Goal: Information Seeking & Learning: Check status

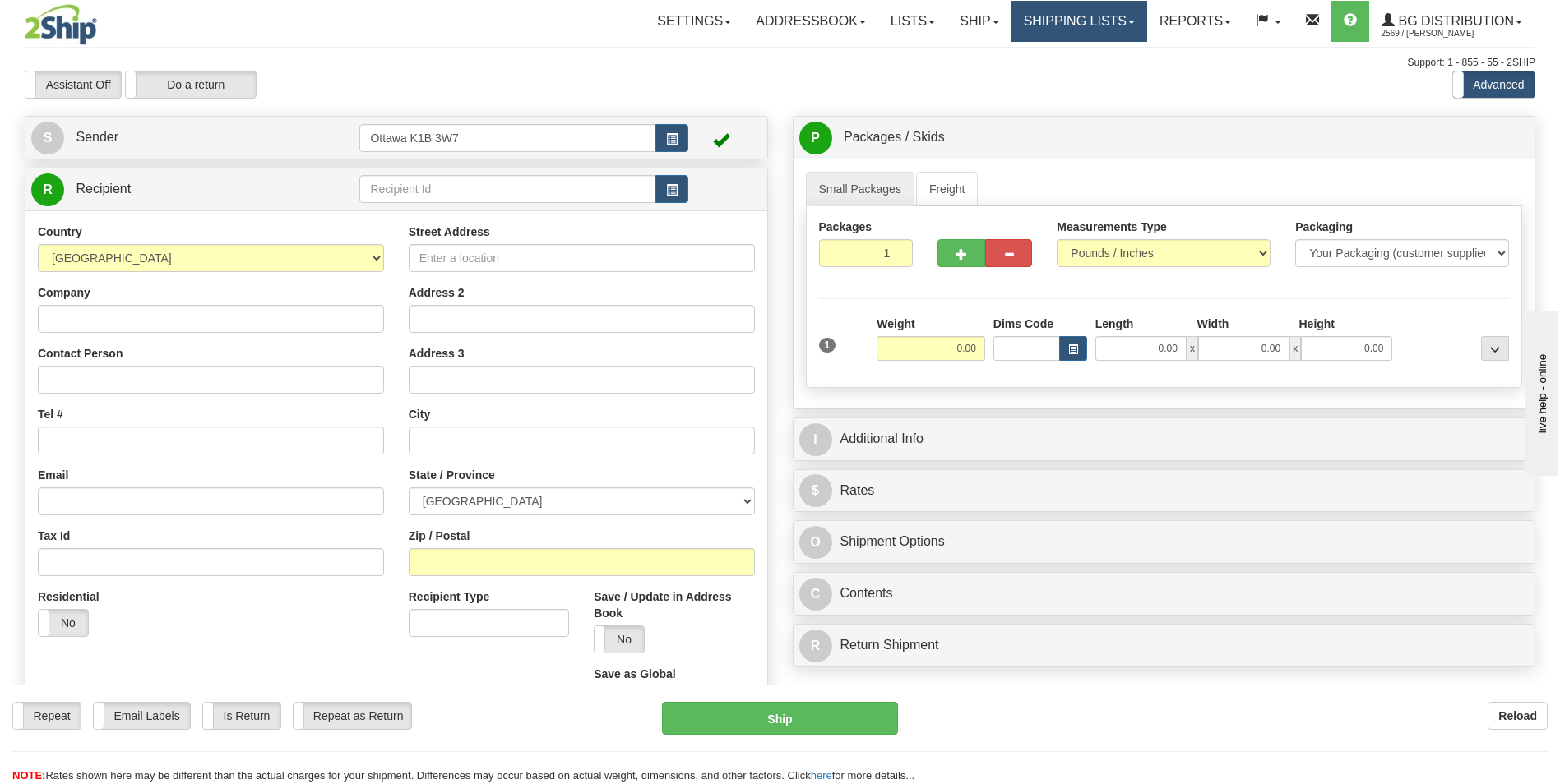
click at [1062, 21] on link "Shipping lists" at bounding box center [1080, 21] width 136 height 41
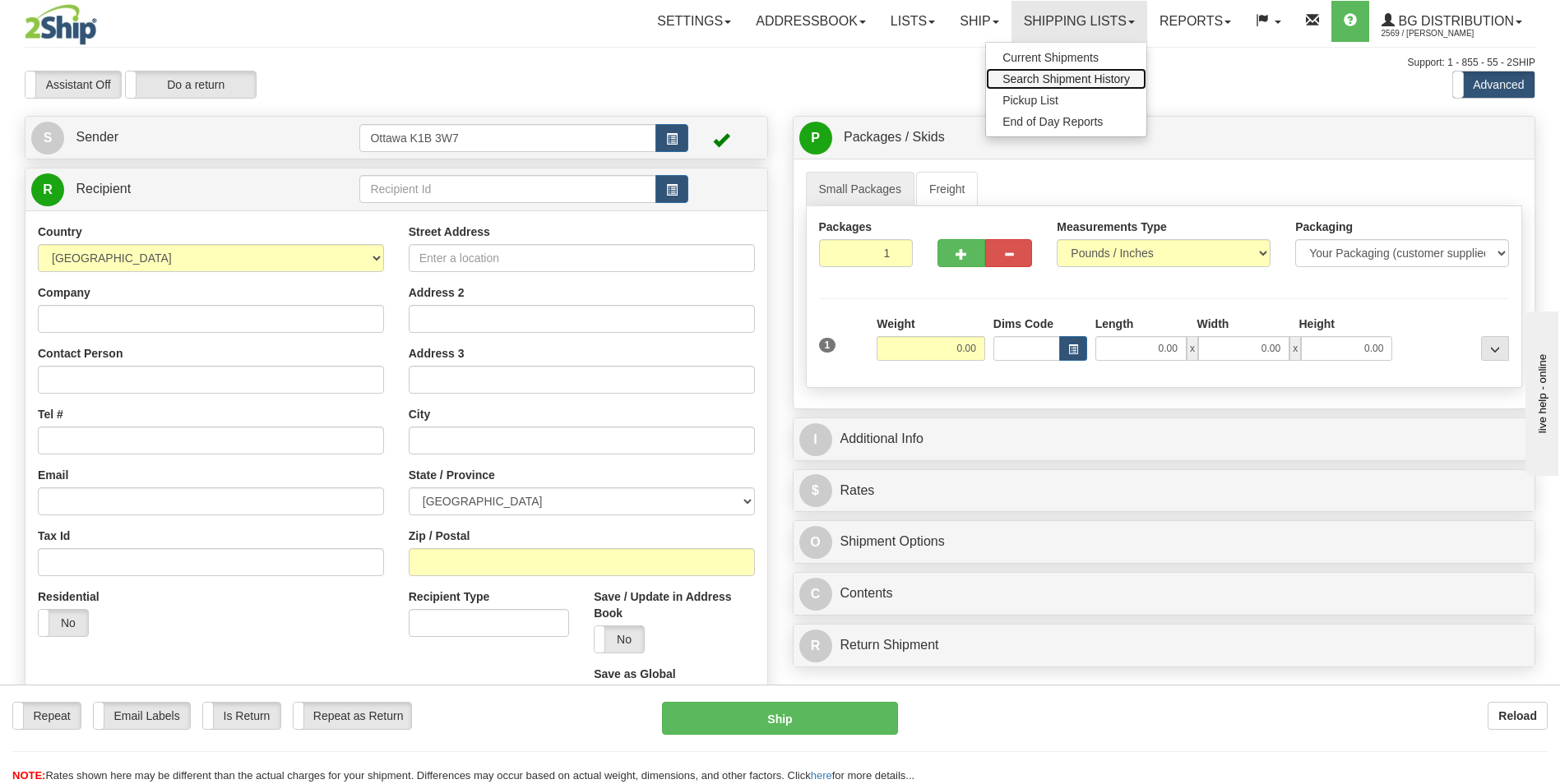
click at [1044, 84] on span "Search Shipment History" at bounding box center [1066, 79] width 128 height 13
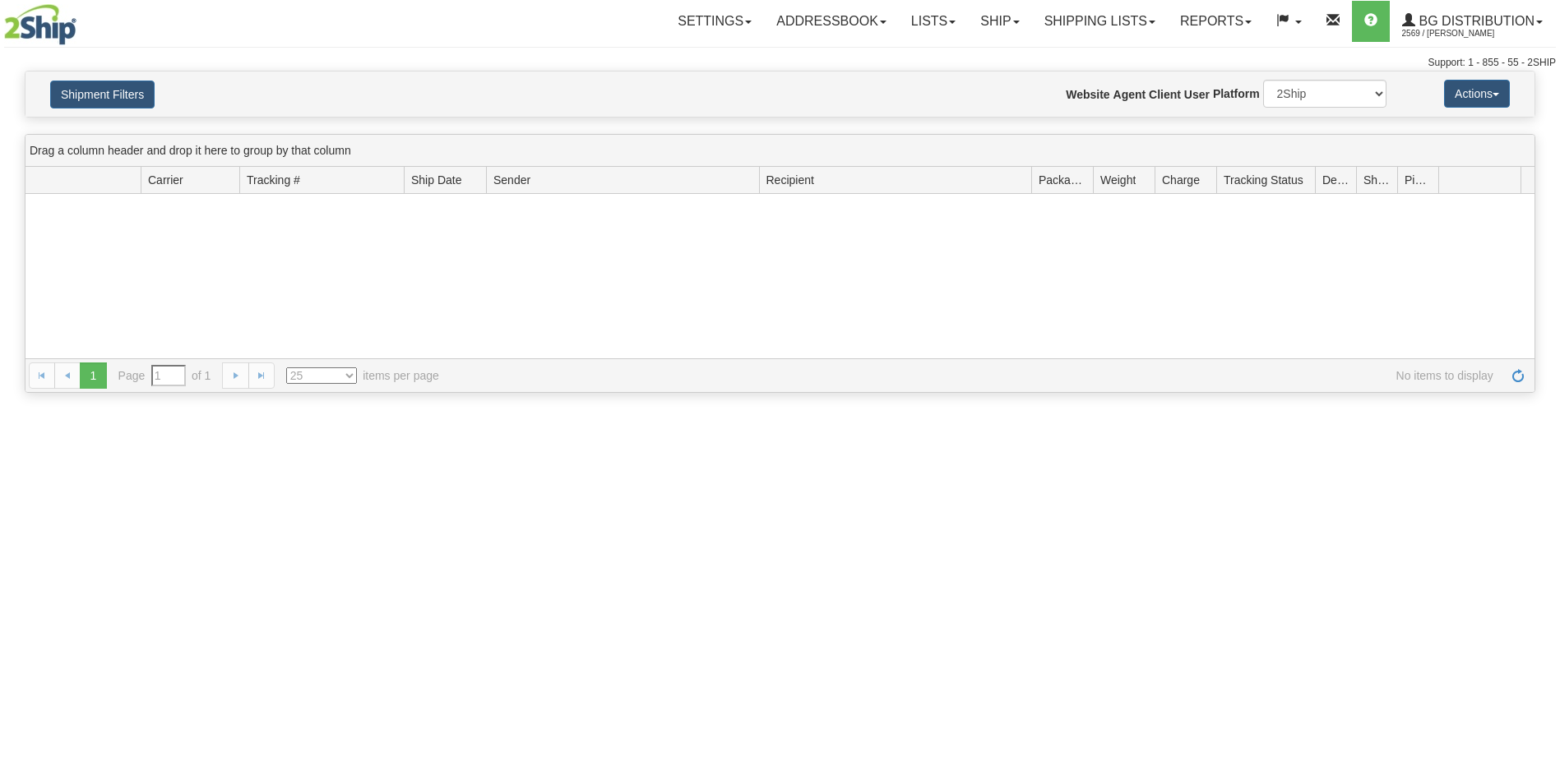
type input "From [DATE] To [DATE]"
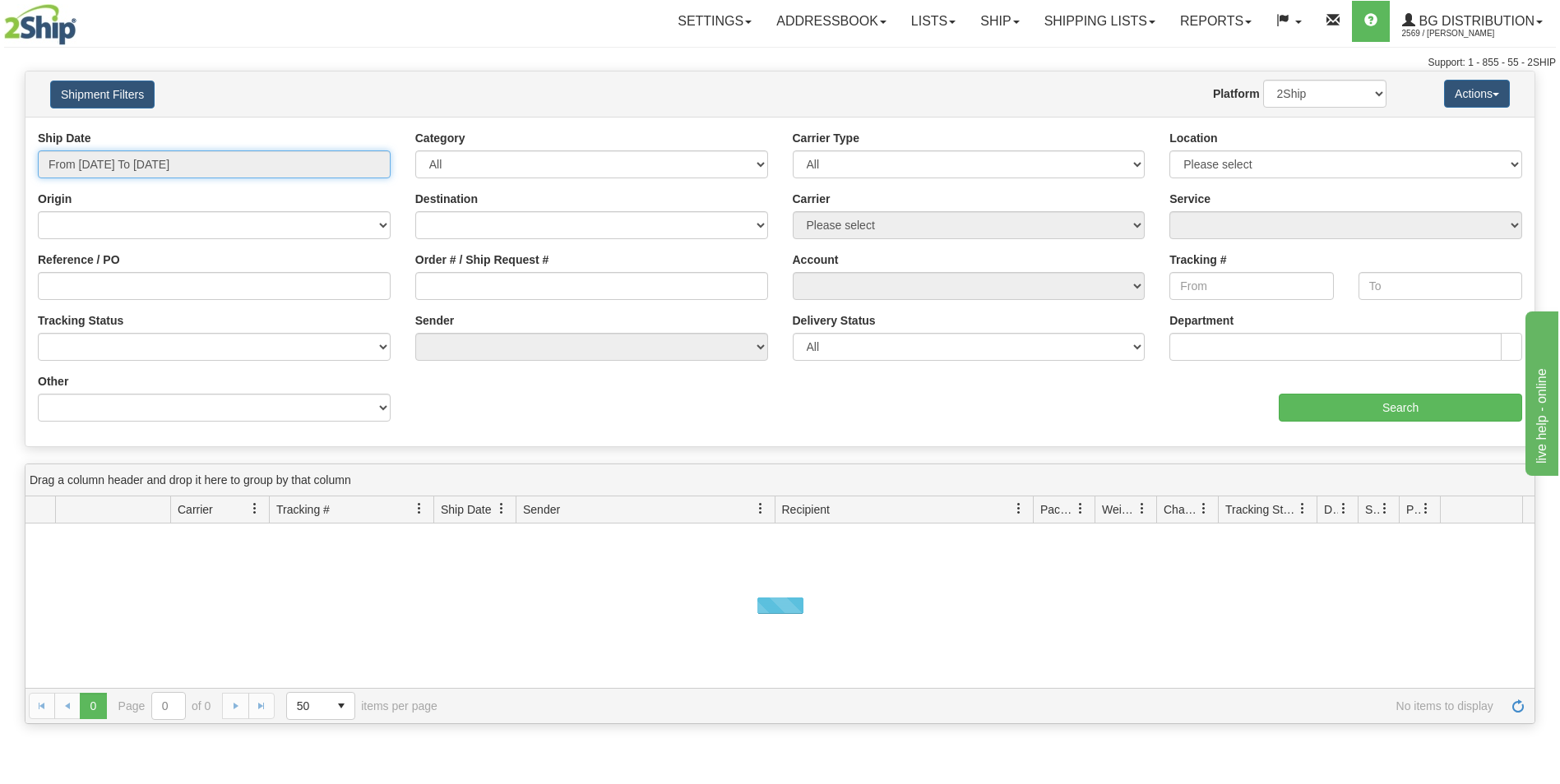
click at [203, 162] on input "From 08/21/2025 To 08/22/2025" at bounding box center [214, 164] width 353 height 28
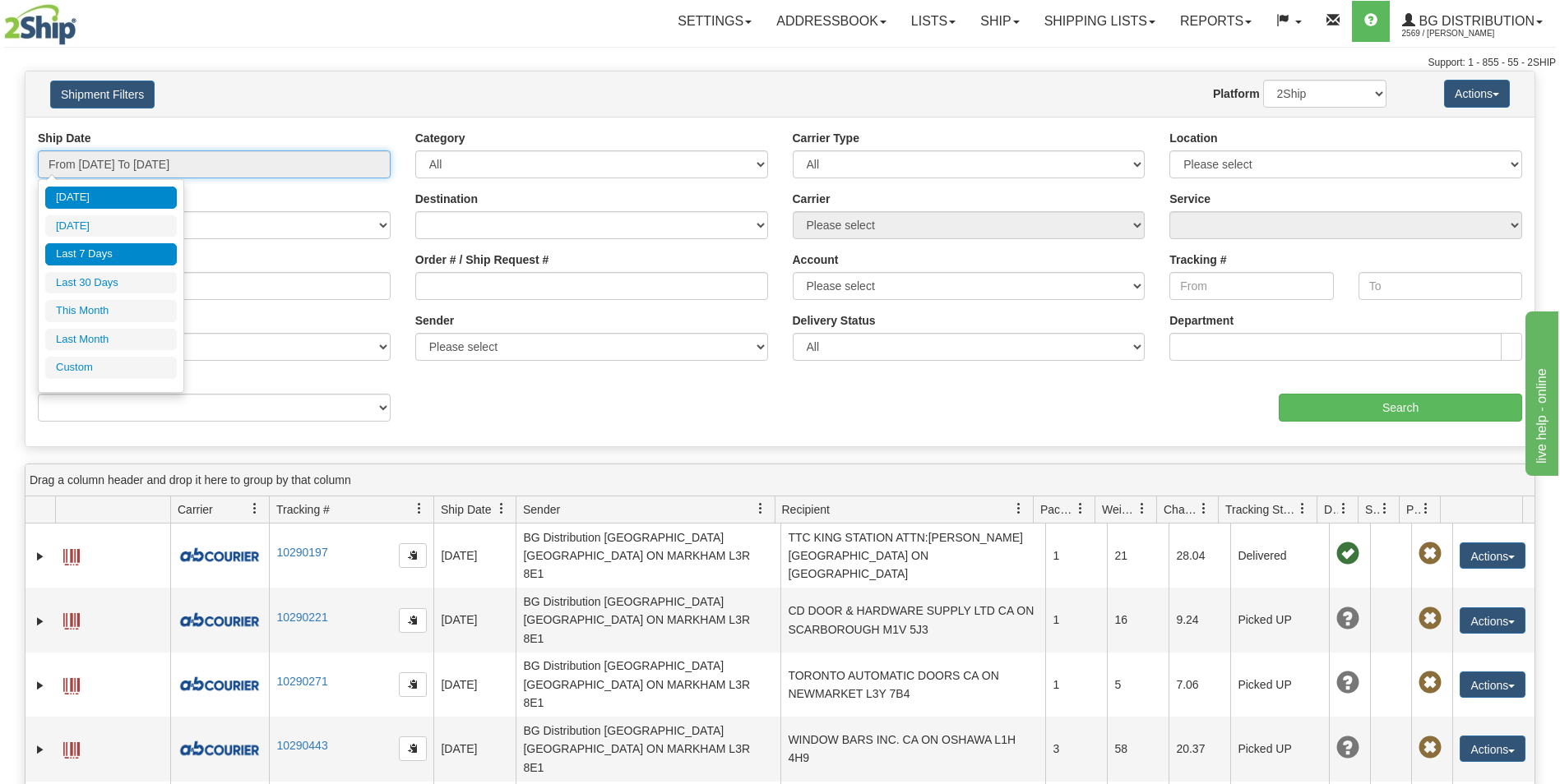
type input "08/21/2025"
type input "[DATE]"
type input "08/01/2025"
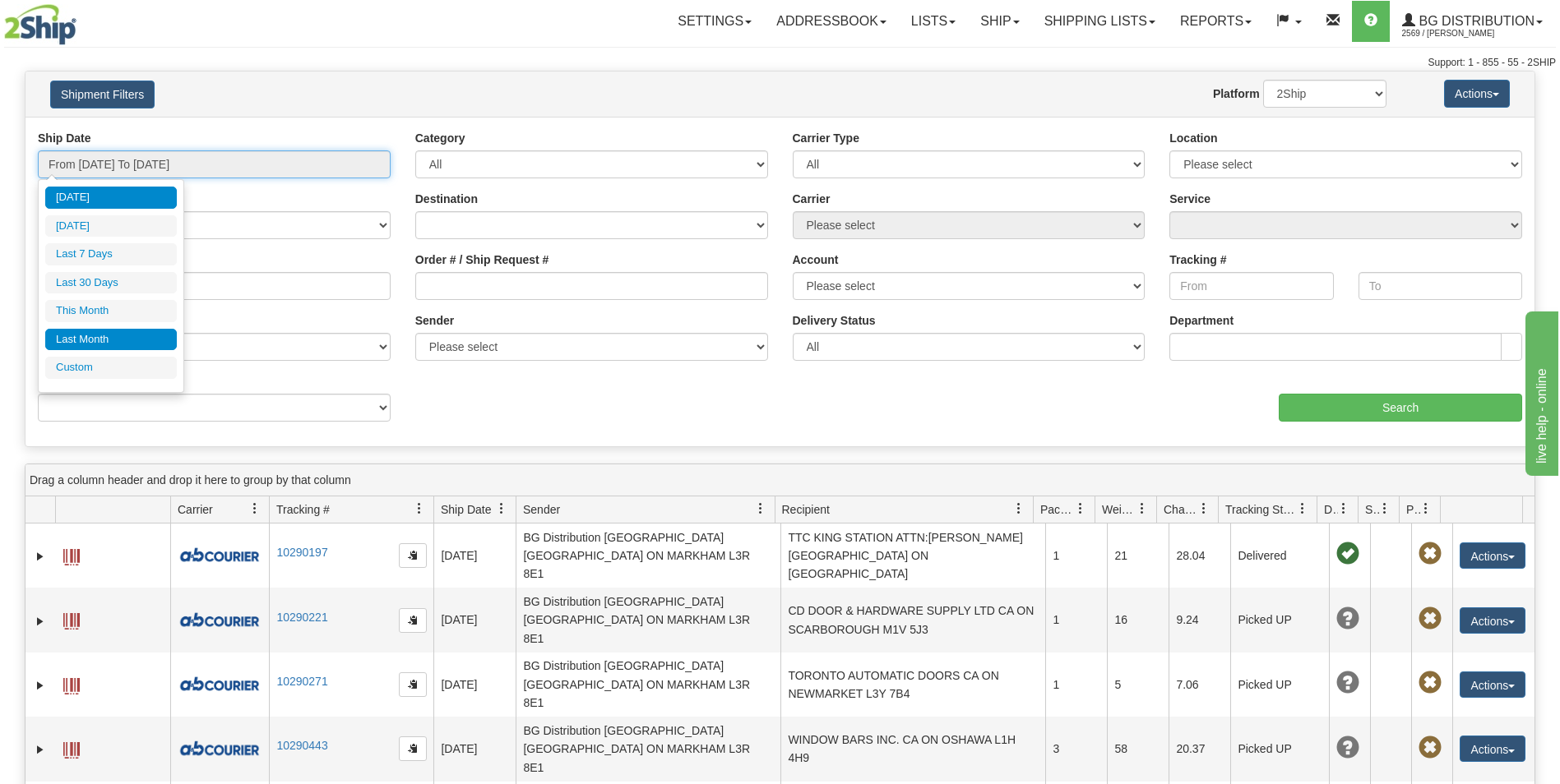
type input "08/31/2025"
type input "07/01/2025"
type input "07/31/2025"
type input "[DATE]"
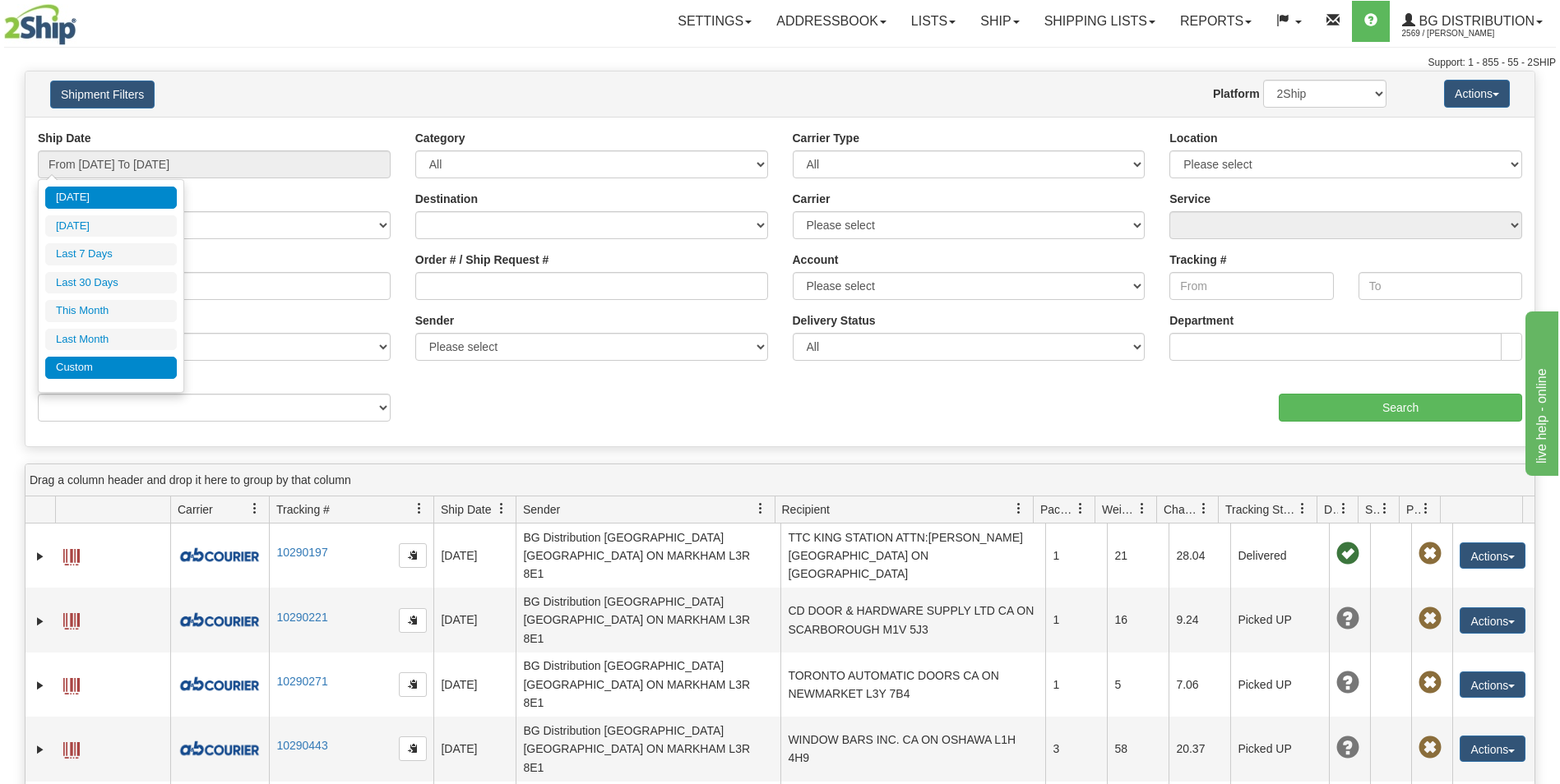
click at [112, 364] on li "Custom" at bounding box center [110, 368] width 131 height 22
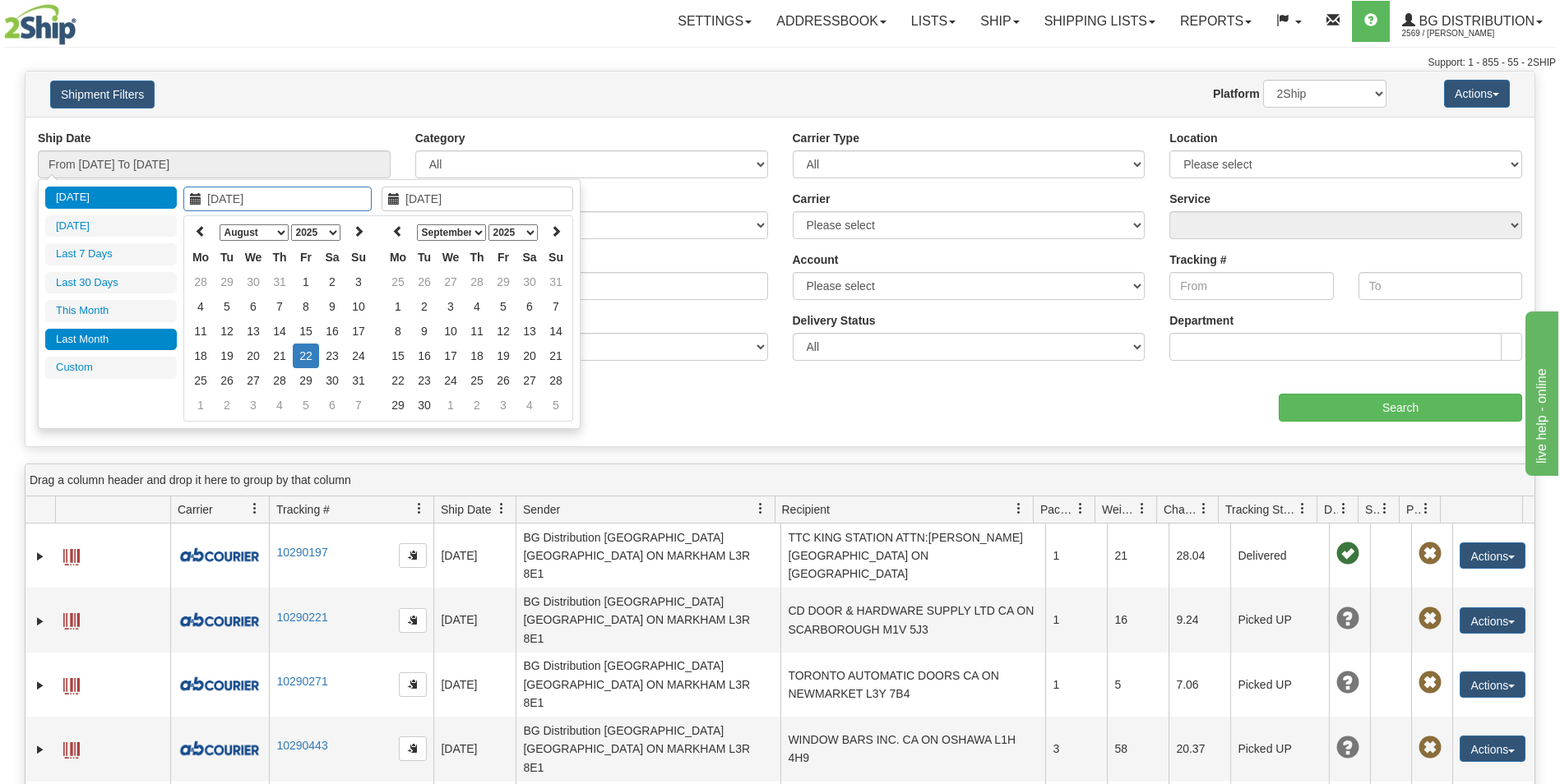
type input "07/01/2025"
type input "07/31/2025"
type input "[DATE]"
type input "08/01/2025"
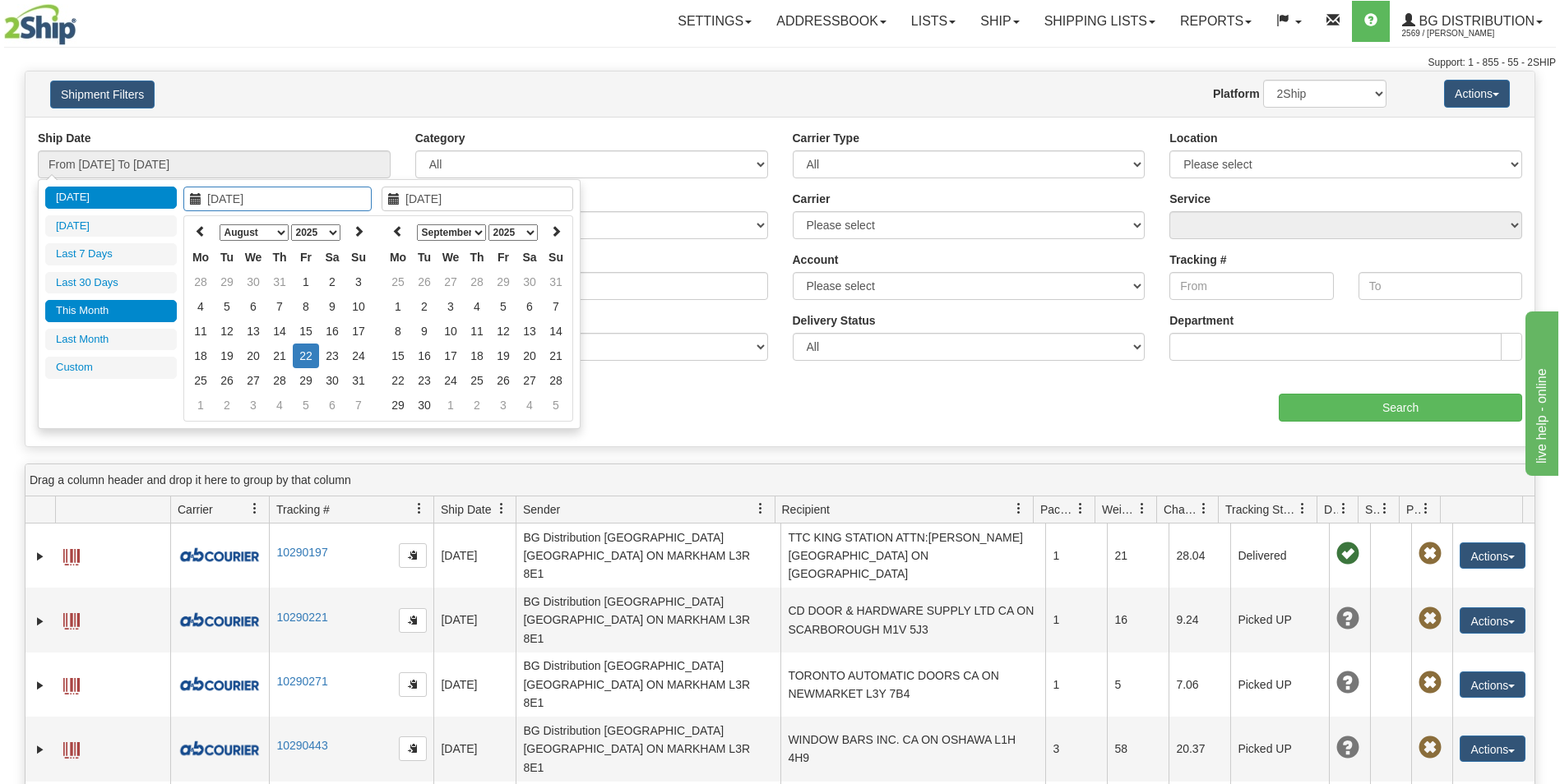
type input "08/31/2025"
type input "08/04/2025"
type input "[DATE]"
type input "08/20/2025"
click at [254, 362] on td "20" at bounding box center [253, 355] width 27 height 25
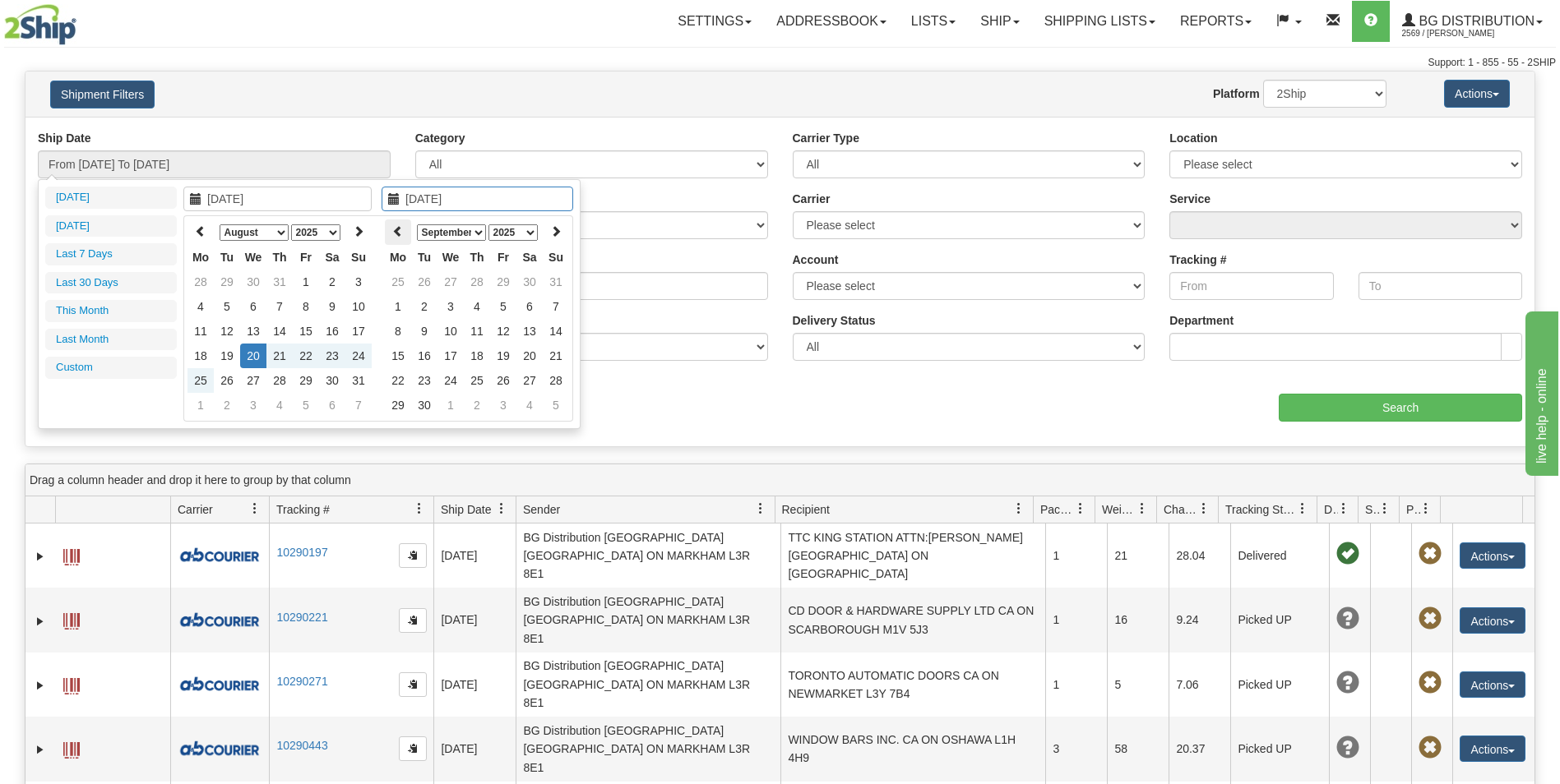
click at [404, 230] on th at bounding box center [398, 232] width 27 height 26
type input "08/20/2025"
click at [453, 358] on td "20" at bounding box center [450, 355] width 27 height 25
type input "From 08/20/2025 To 08/20/2025"
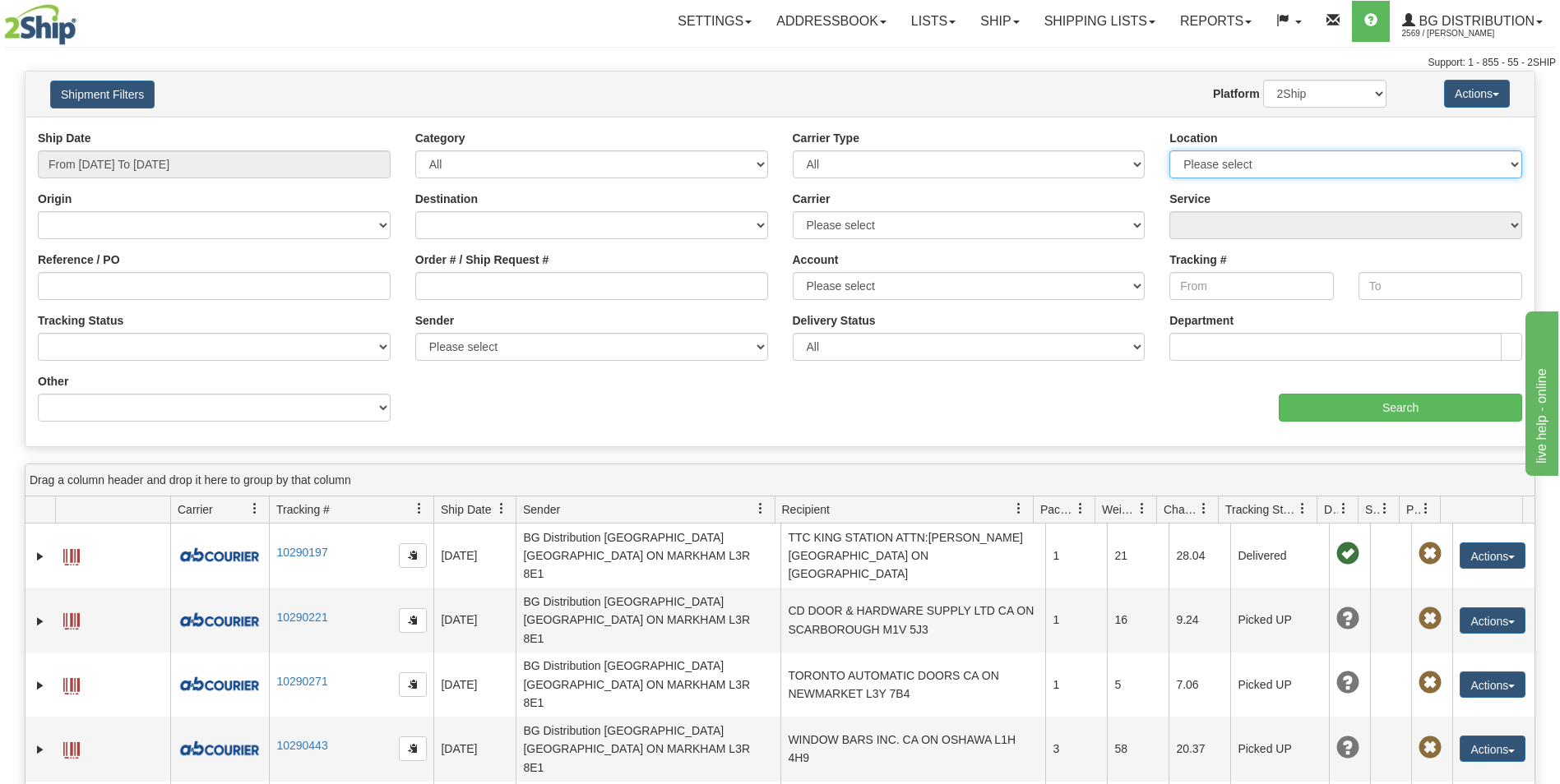
click at [1404, 162] on select "Please select Ottawa K1B 3W7 Montreal Quebec City Winnipeg Toronto" at bounding box center [1346, 164] width 353 height 28
select select "5436"
click at [1170, 151] on select "Please select Ottawa K1B 3W7 Montreal Quebec City Winnipeg Toronto" at bounding box center [1346, 164] width 353 height 28
click at [1371, 409] on input "Search" at bounding box center [1400, 408] width 243 height 28
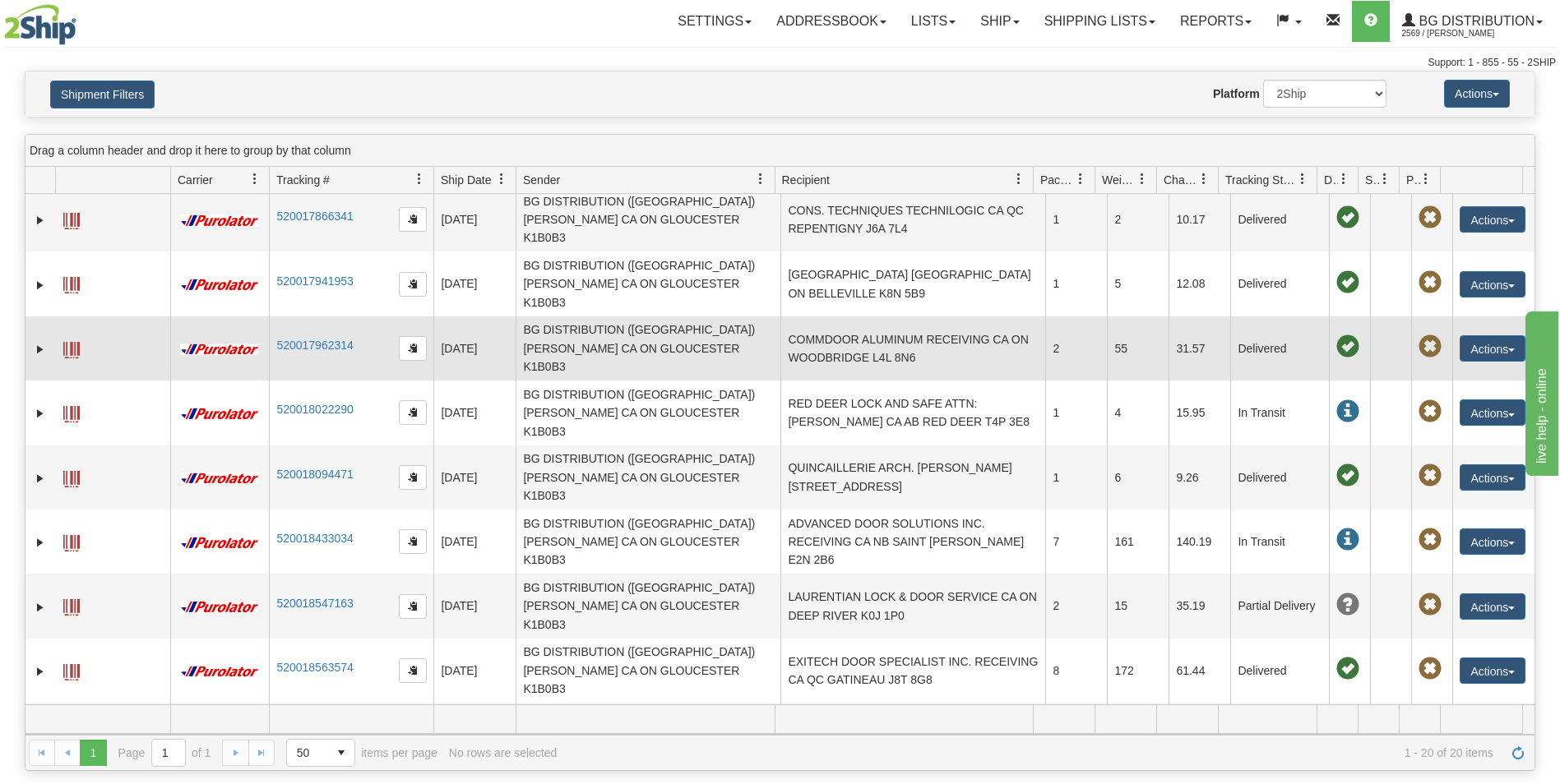
scroll to position [410, 0]
